Goal: Check status: Check status

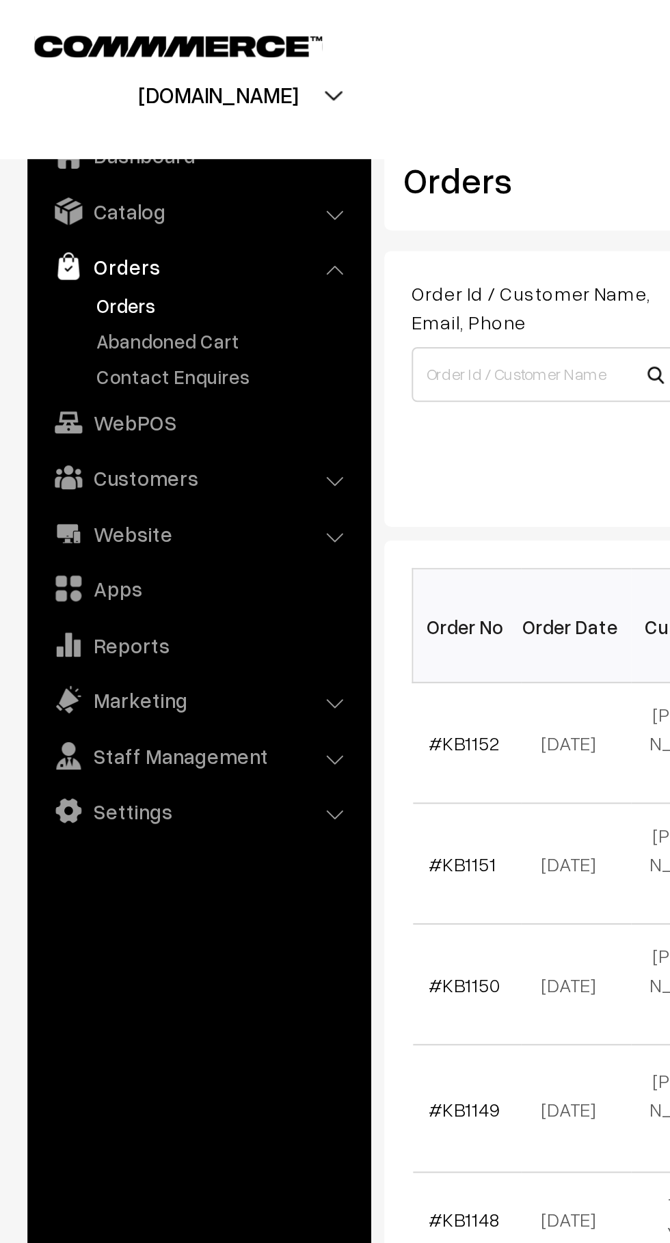
click at [122, 174] on link "Abandoned Cart" at bounding box center [111, 170] width 135 height 14
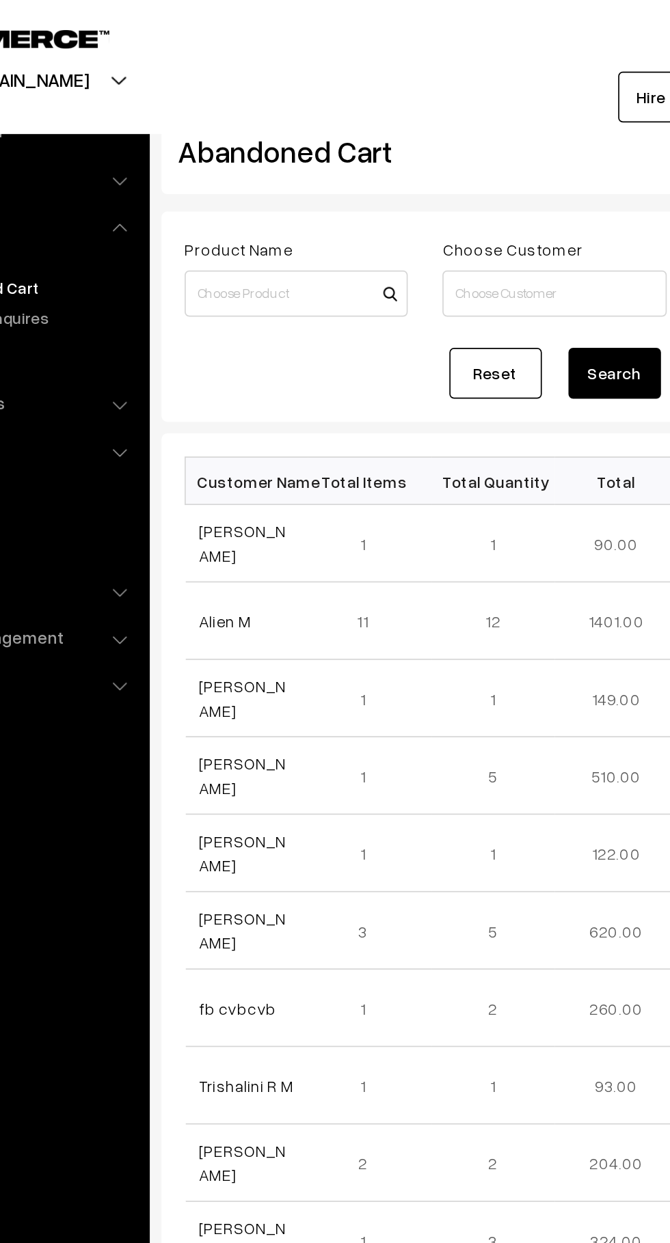
click at [249, 328] on link "[PERSON_NAME]" at bounding box center [239, 321] width 51 height 26
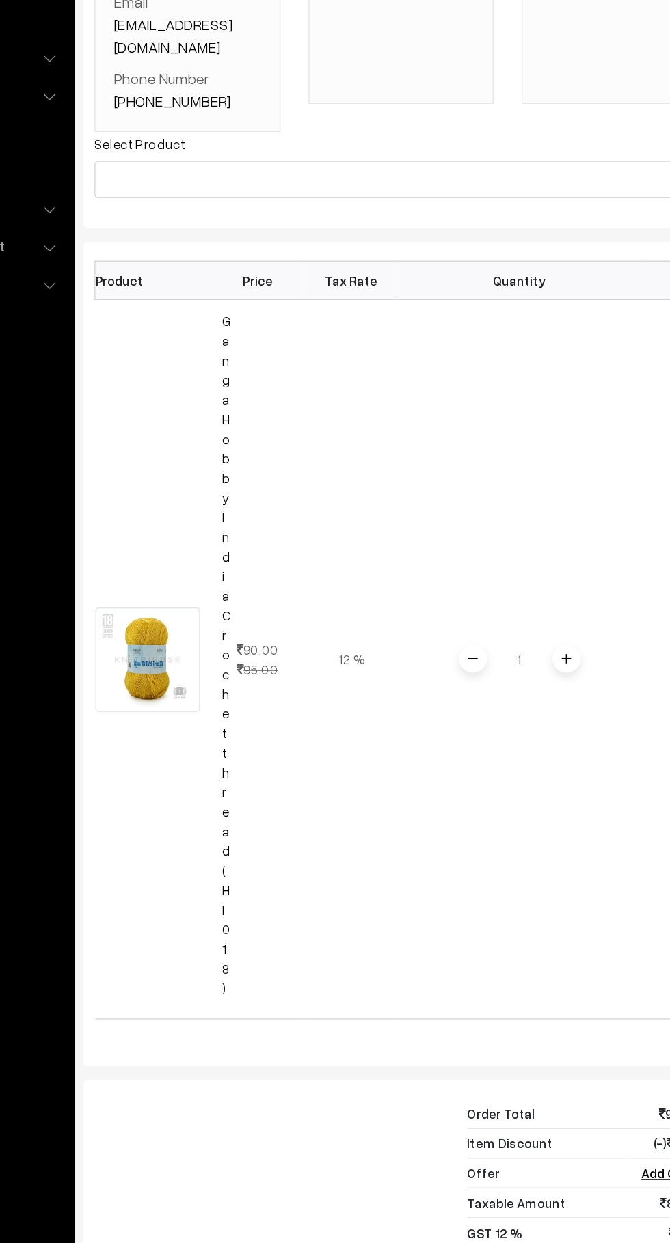
scroll to position [3, 0]
